Goal: Task Accomplishment & Management: Manage account settings

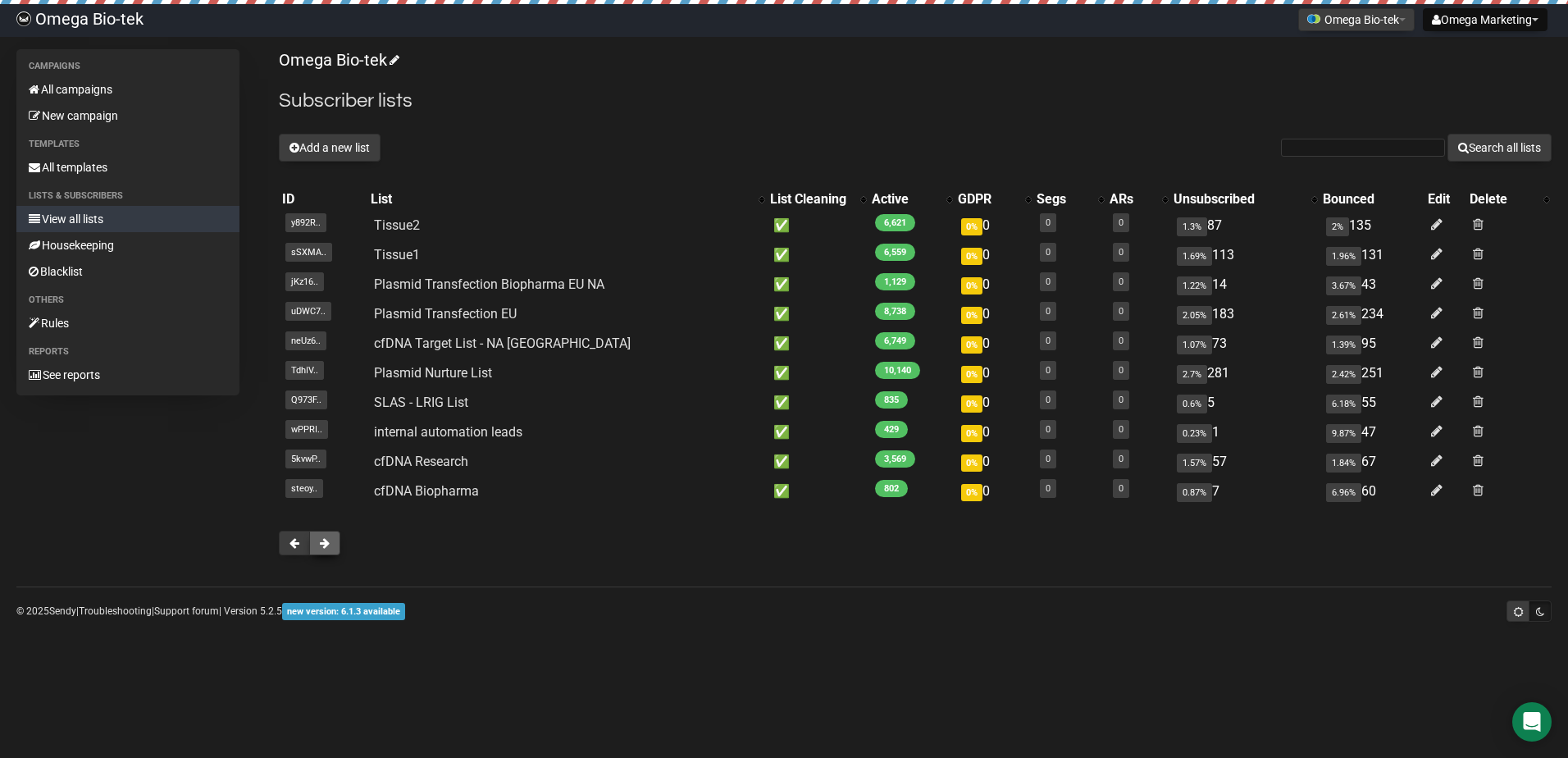
click at [316, 553] on button at bounding box center [325, 543] width 31 height 25
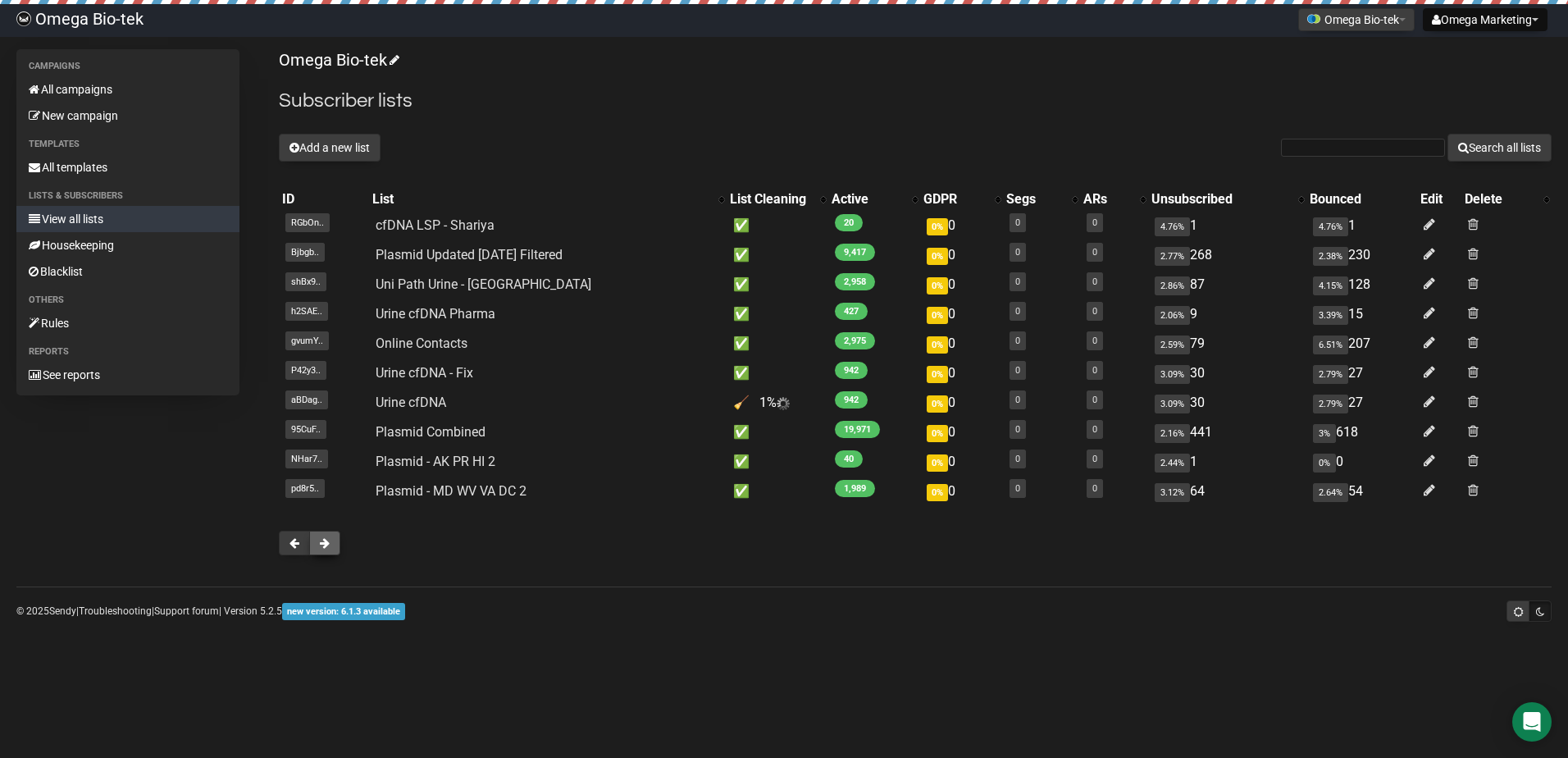
click at [326, 533] on button at bounding box center [325, 543] width 31 height 25
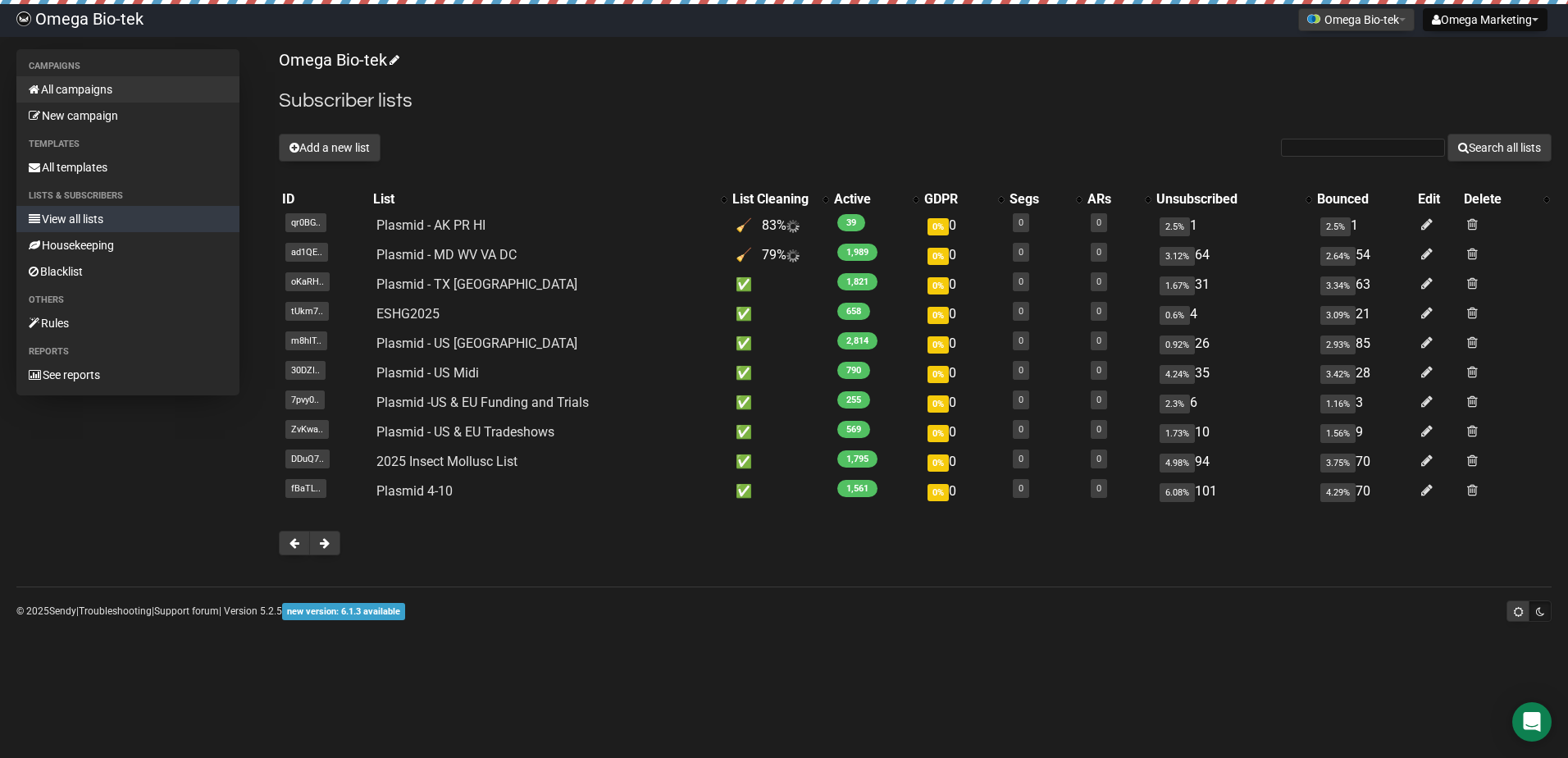
click at [100, 93] on link "All campaigns" at bounding box center [127, 89] width 223 height 27
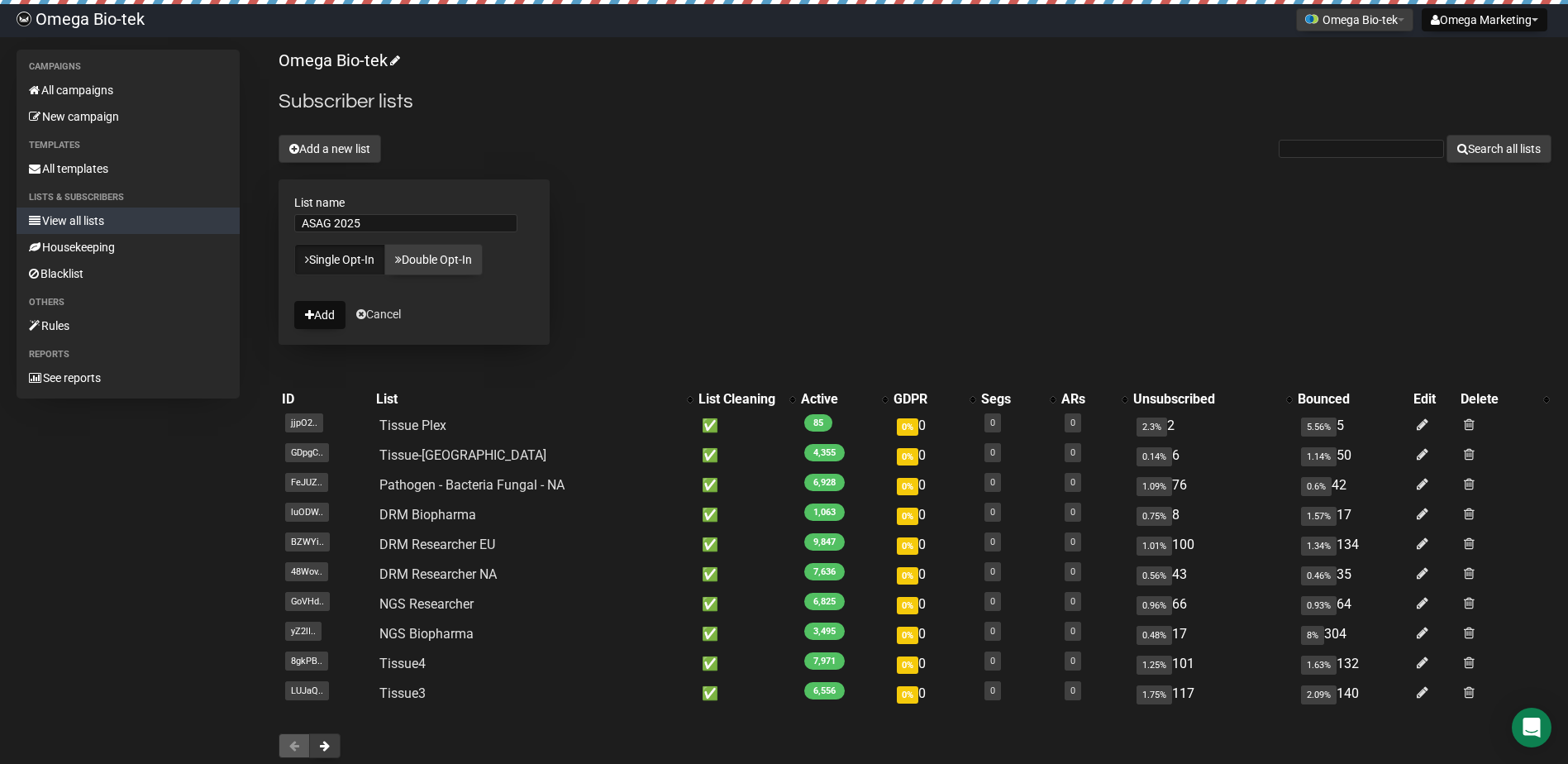
click at [319, 218] on input "ASAG 2025" at bounding box center [405, 223] width 223 height 18
type input "ASHG 2025"
click at [325, 318] on button "Add" at bounding box center [320, 314] width 52 height 28
